Goal: Information Seeking & Learning: Learn about a topic

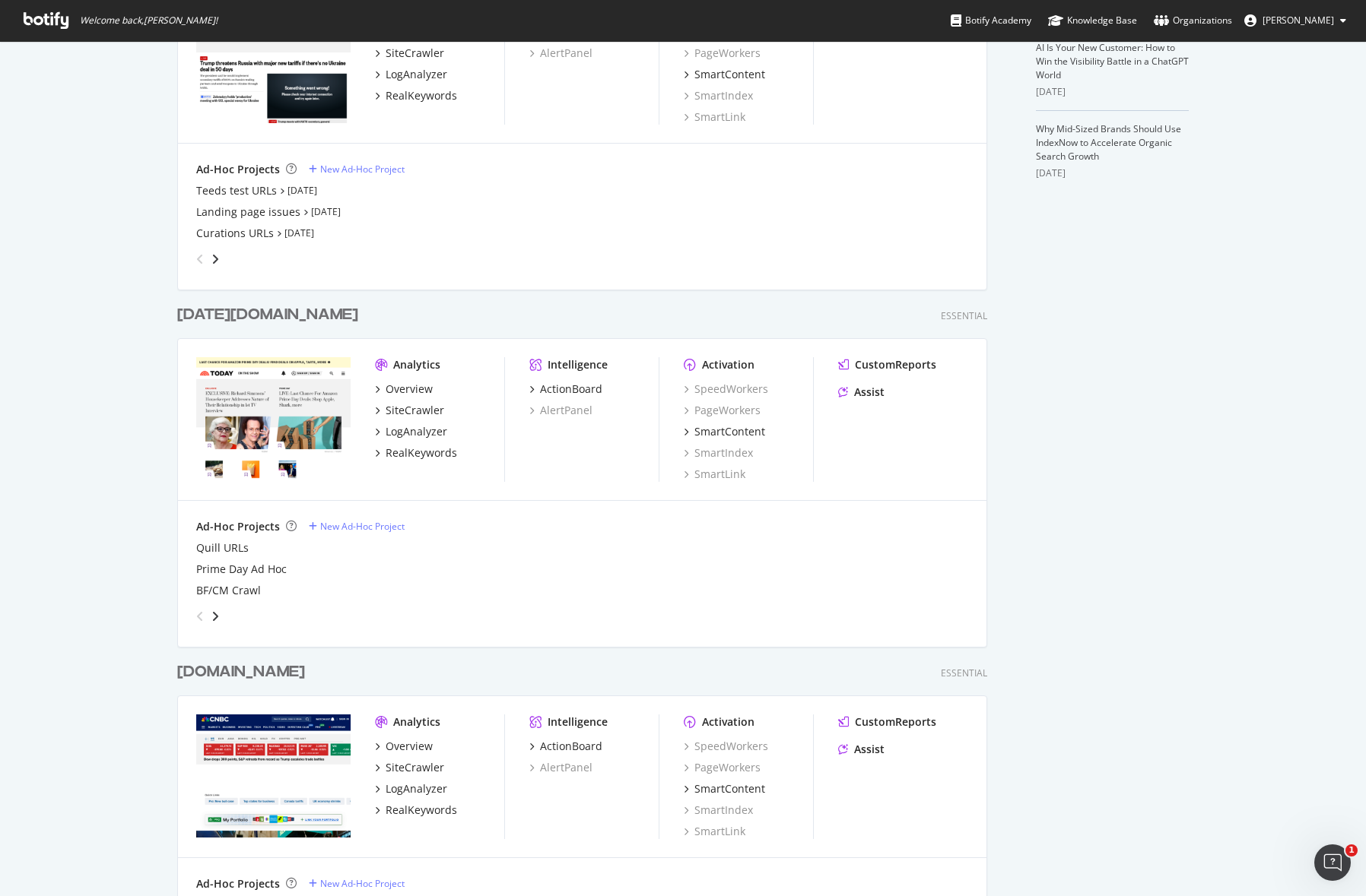
scroll to position [598, 0]
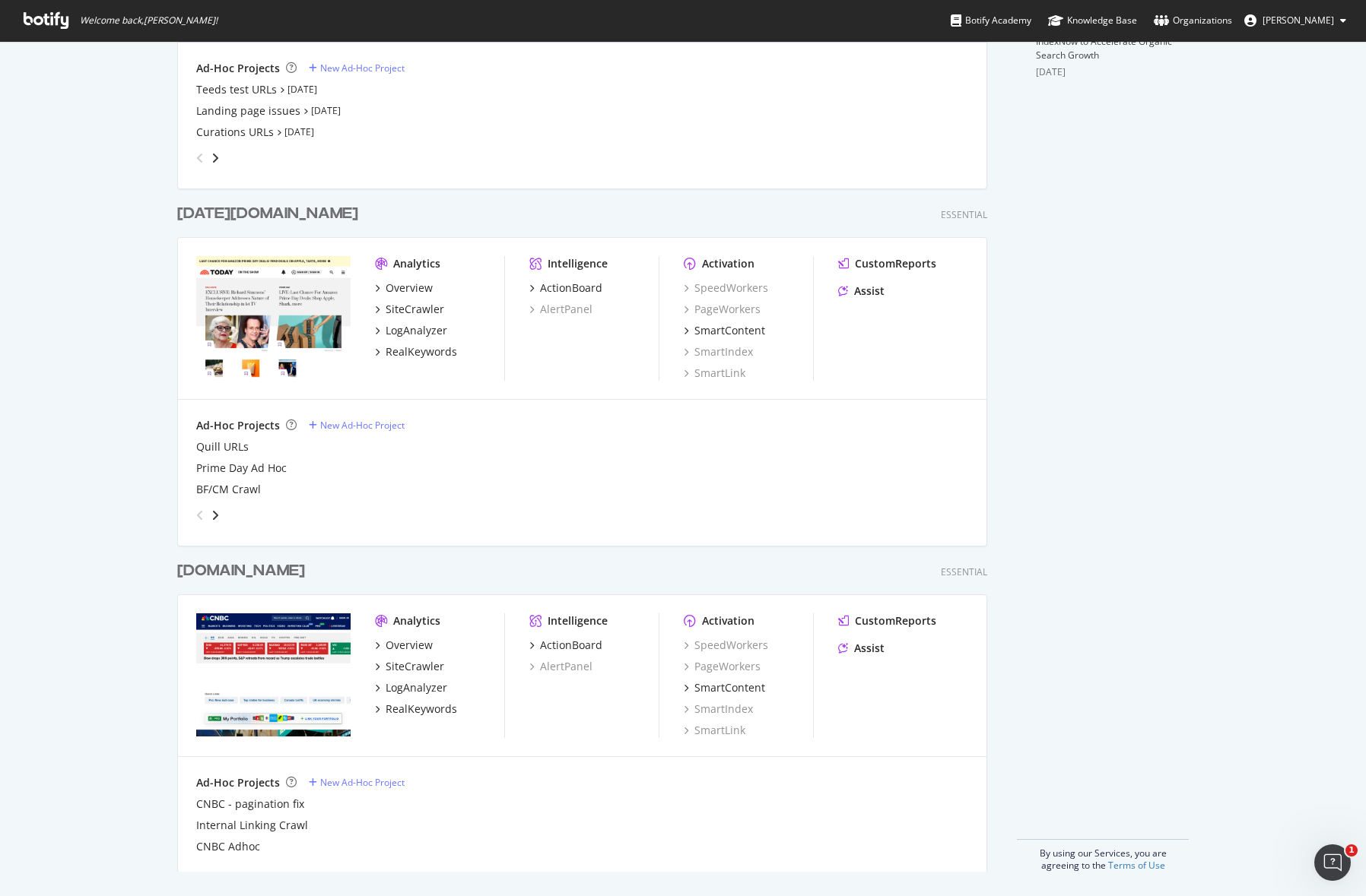
click at [441, 751] on div "Analytics Overview SiteCrawler LogAnalyzer RealKeywords Intelligence ActionBoar…" at bounding box center [583, 676] width 809 height 162
click at [410, 690] on div "LogAnalyzer" at bounding box center [416, 689] width 61 height 16
